Goal: Task Accomplishment & Management: Complete application form

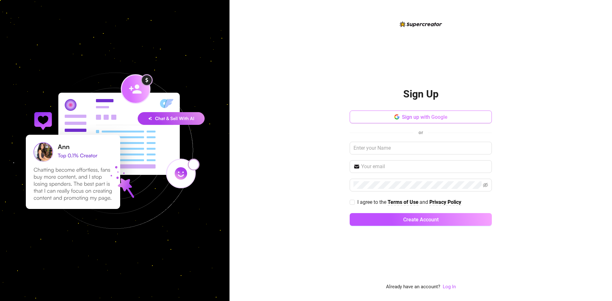
click at [410, 118] on span "Sign up with Google" at bounding box center [425, 117] width 46 height 6
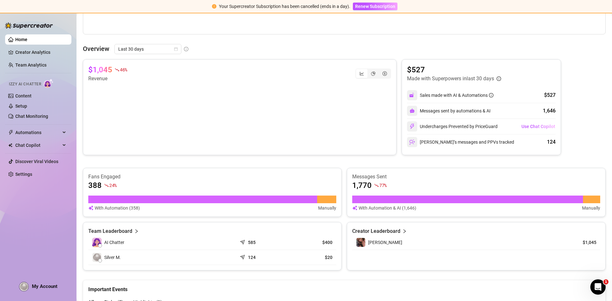
scroll to position [255, 0]
